Goal: Transaction & Acquisition: Obtain resource

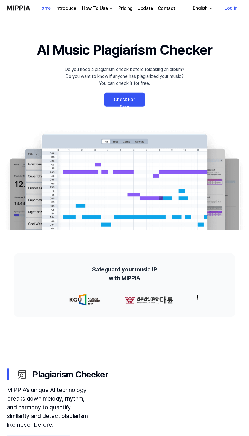
click at [159, 207] on img at bounding box center [124, 180] width 249 height 100
click at [141, 101] on link "Check For Free" at bounding box center [124, 100] width 41 height 14
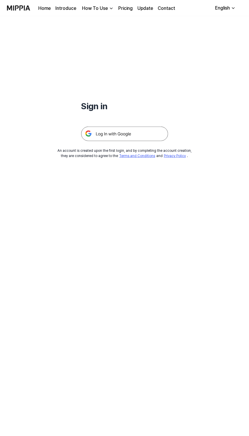
click at [172, 71] on div "Sign in An account is created upon the first login, and by completing the accou…" at bounding box center [124, 87] width 249 height 142
click at [125, 139] on img at bounding box center [124, 134] width 87 height 14
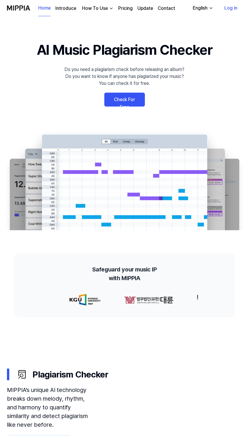
click at [174, 401] on video at bounding box center [172, 409] width 139 height 93
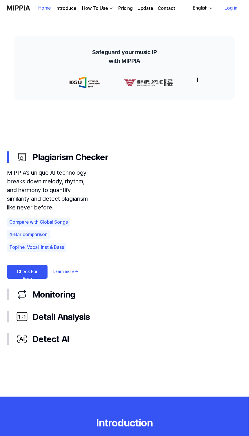
scroll to position [217, 0]
click at [192, 231] on video at bounding box center [172, 192] width 139 height 93
click at [197, 204] on video at bounding box center [172, 192] width 139 height 93
click at [201, 194] on video at bounding box center [172, 192] width 139 height 93
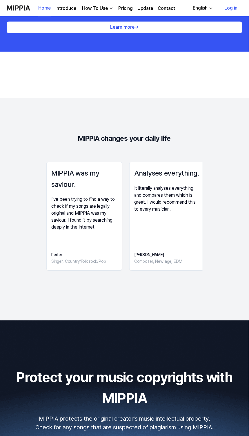
scroll to position [923, 0]
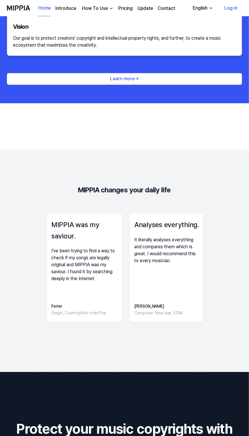
scroll to position [772, 0]
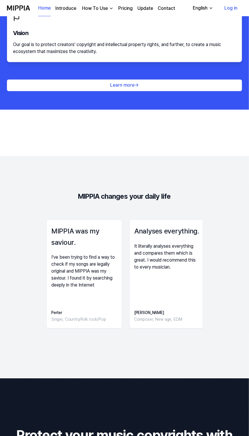
click at [99, 300] on div "MIPPIA was my saviour. I've been trying to find a way to check if my songs are …" at bounding box center [84, 274] width 76 height 109
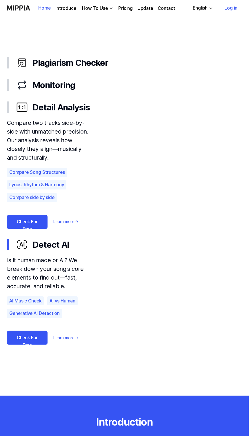
scroll to position [322, 0]
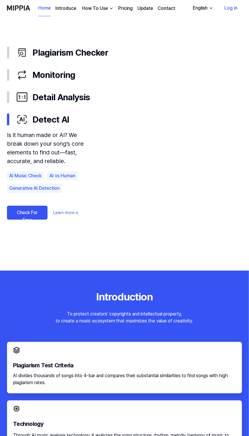
click at [86, 97] on div "Detail Analysis" at bounding box center [129, 97] width 226 height 13
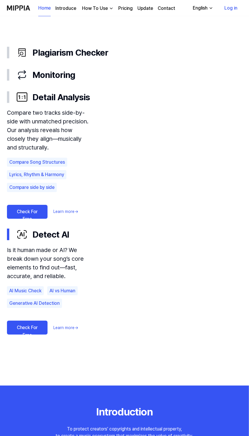
scroll to position [0, 0]
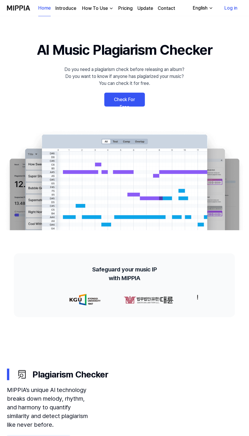
click at [136, 93] on link "Check For Free" at bounding box center [124, 100] width 41 height 14
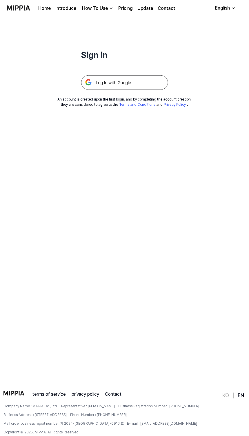
scroll to position [99, 0]
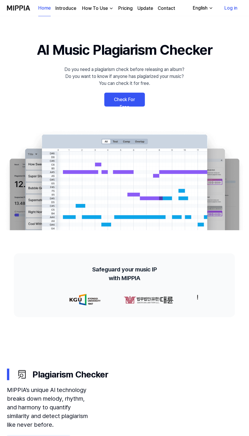
click at [173, 404] on video at bounding box center [172, 409] width 139 height 93
